Goal: Task Accomplishment & Management: Manage account settings

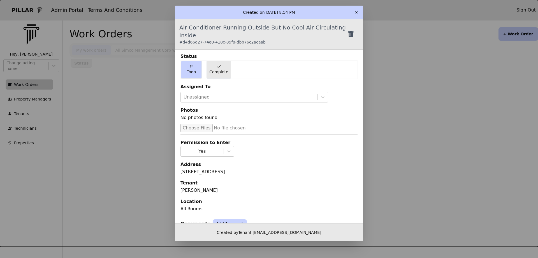
click at [216, 69] on span "Complete" at bounding box center [218, 72] width 19 height 6
click at [361, 11] on div "Created on 8/15/2025 @ 8:54 PM" at bounding box center [269, 12] width 188 height 13
click at [357, 13] on button "✕" at bounding box center [356, 12] width 9 height 9
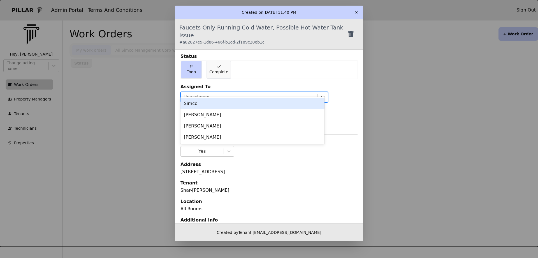
click at [320, 92] on div at bounding box center [323, 97] width 10 height 10
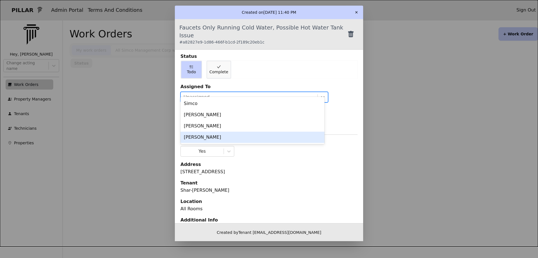
click at [216, 138] on div "[PERSON_NAME]" at bounding box center [253, 136] width 144 height 11
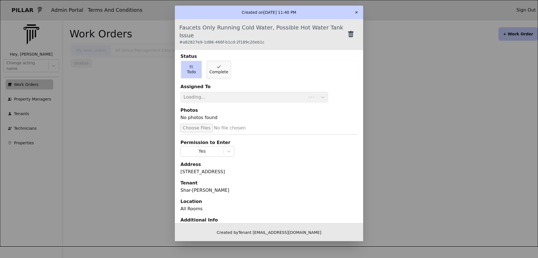
click at [359, 12] on button "✕" at bounding box center [356, 12] width 9 height 9
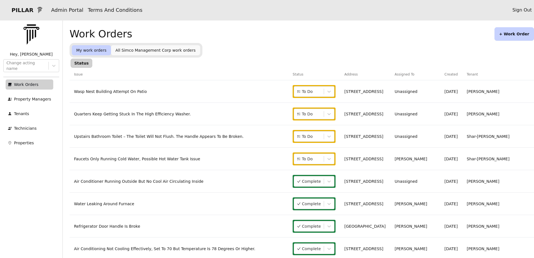
click at [178, 135] on link "Upstairs Bathroom Toilet – The Toilet Will Not Flush. The Handle Appears To Be …" at bounding box center [159, 136] width 170 height 4
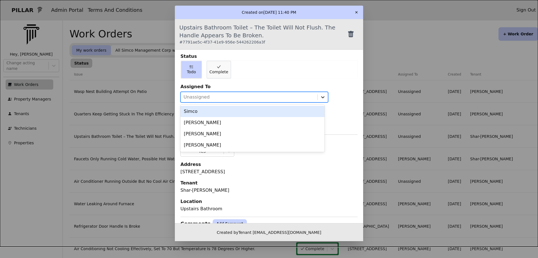
click at [320, 95] on icon at bounding box center [323, 97] width 6 height 6
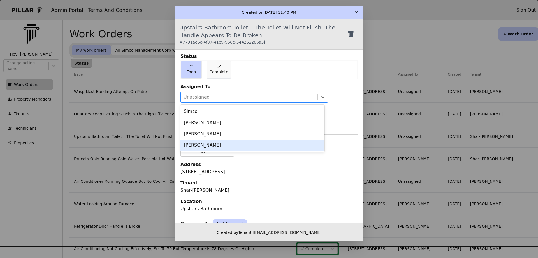
click at [227, 144] on div "[PERSON_NAME]" at bounding box center [253, 144] width 144 height 11
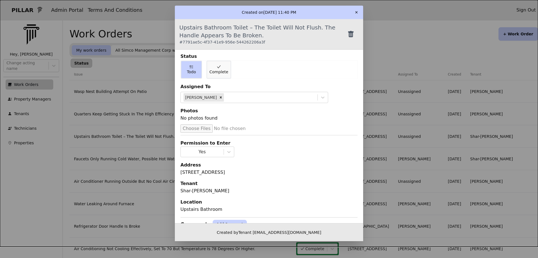
click at [358, 10] on button "✕" at bounding box center [356, 12] width 9 height 9
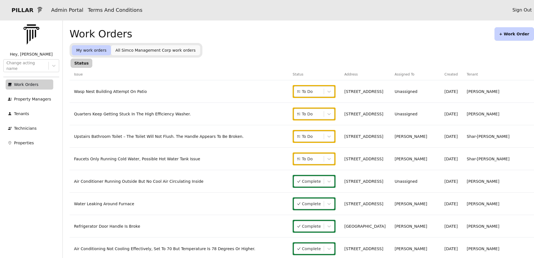
click at [175, 114] on link "Quarters Keep Getting Stuck In The High Efficiency Washer." at bounding box center [132, 114] width 117 height 4
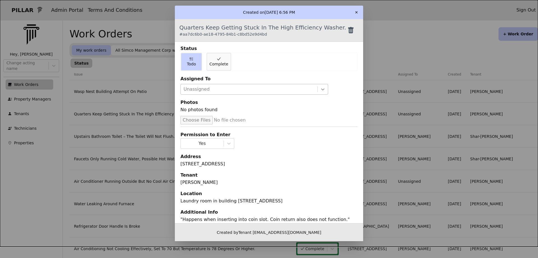
click at [318, 86] on div at bounding box center [323, 89] width 10 height 10
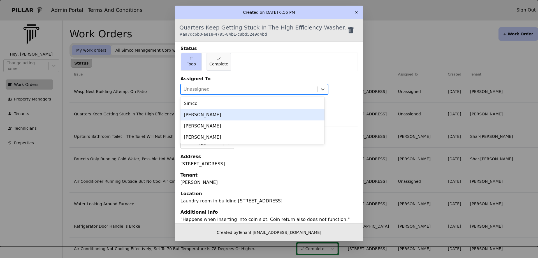
click at [222, 116] on div "[PERSON_NAME]" at bounding box center [253, 114] width 144 height 11
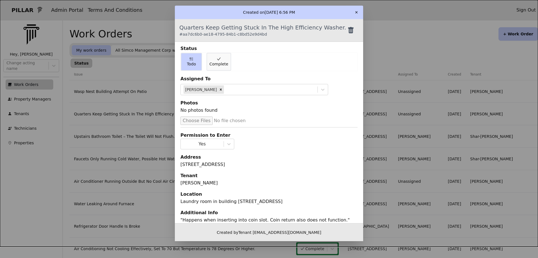
click at [358, 11] on button "✕" at bounding box center [356, 12] width 9 height 9
